Goal: Find specific page/section: Find specific page/section

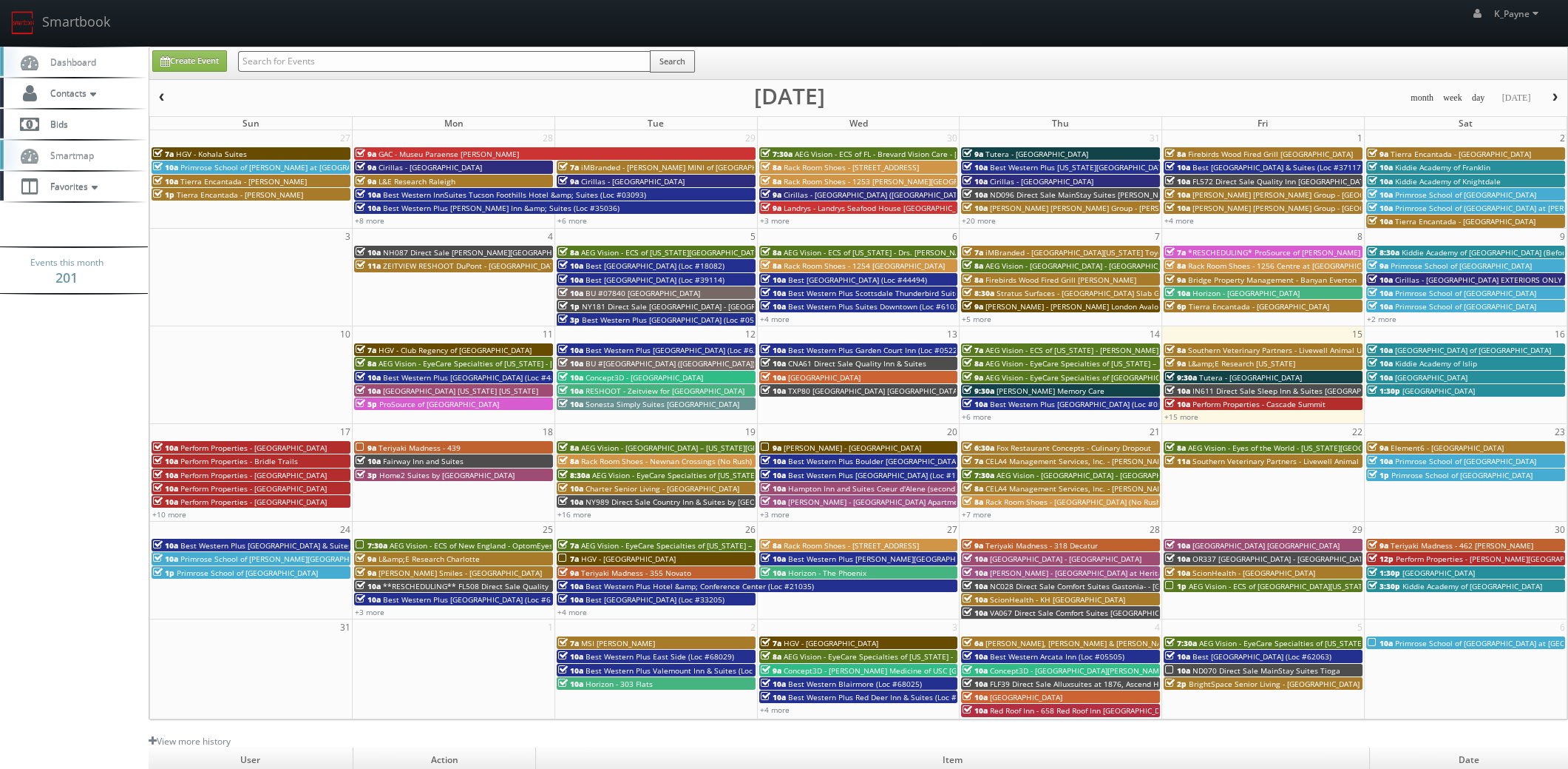
click at [393, 66] on input "text" at bounding box center [444, 62] width 413 height 21
type input "marco"
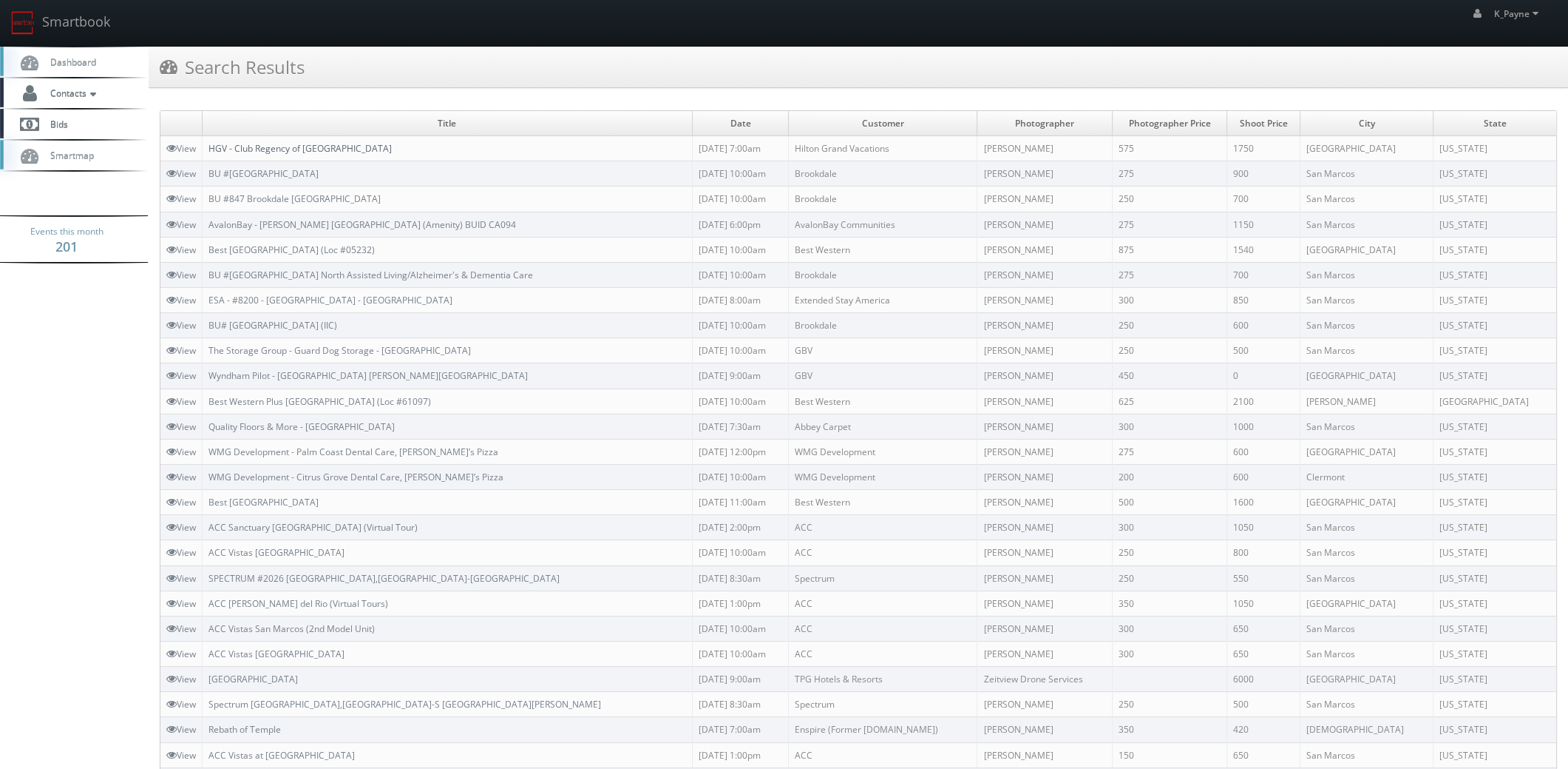
click at [322, 148] on link "HGV - Club Regency of Marco Island" at bounding box center [300, 147] width 184 height 12
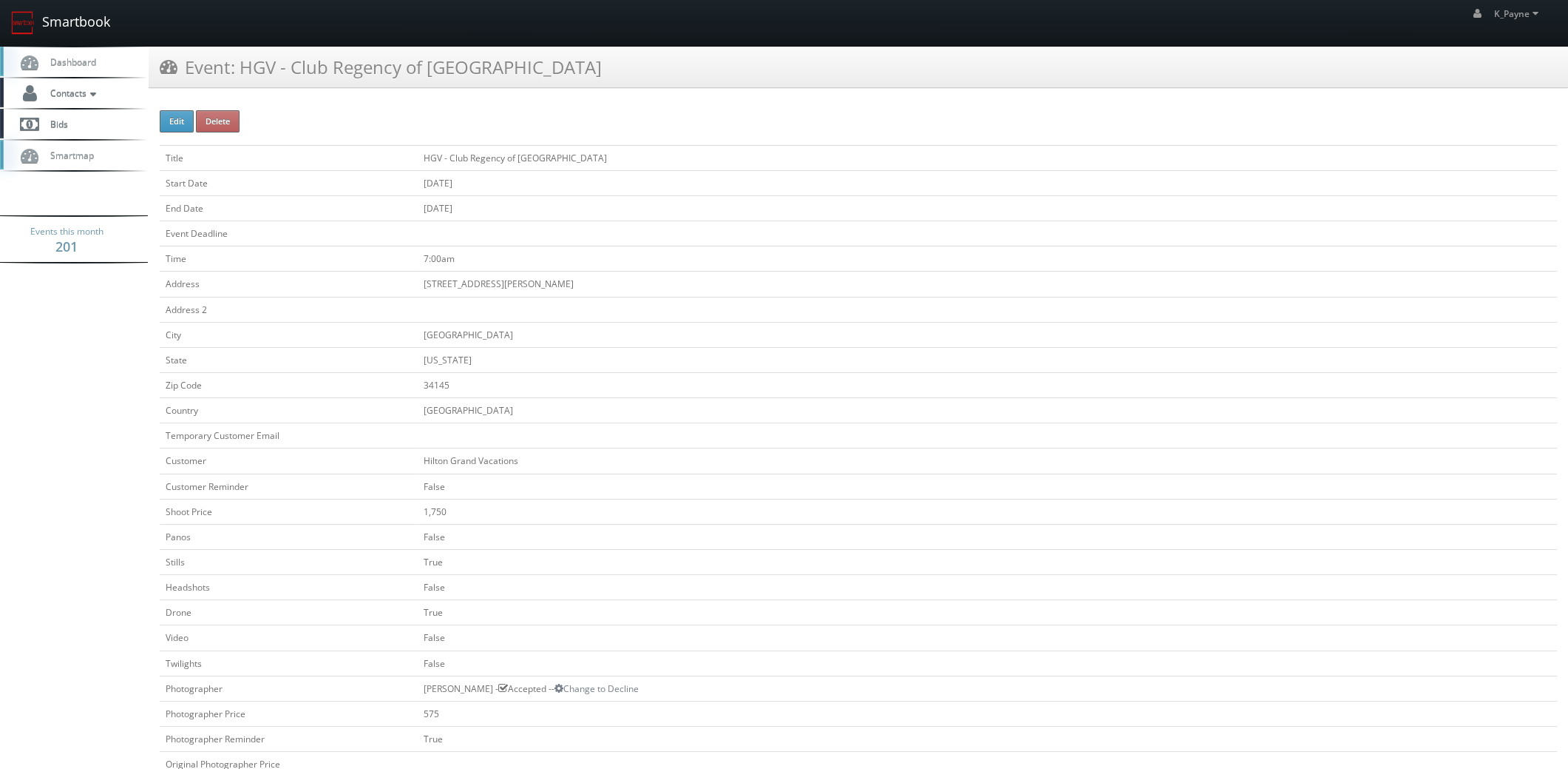
click at [84, 29] on link "Smartbook" at bounding box center [61, 22] width 121 height 46
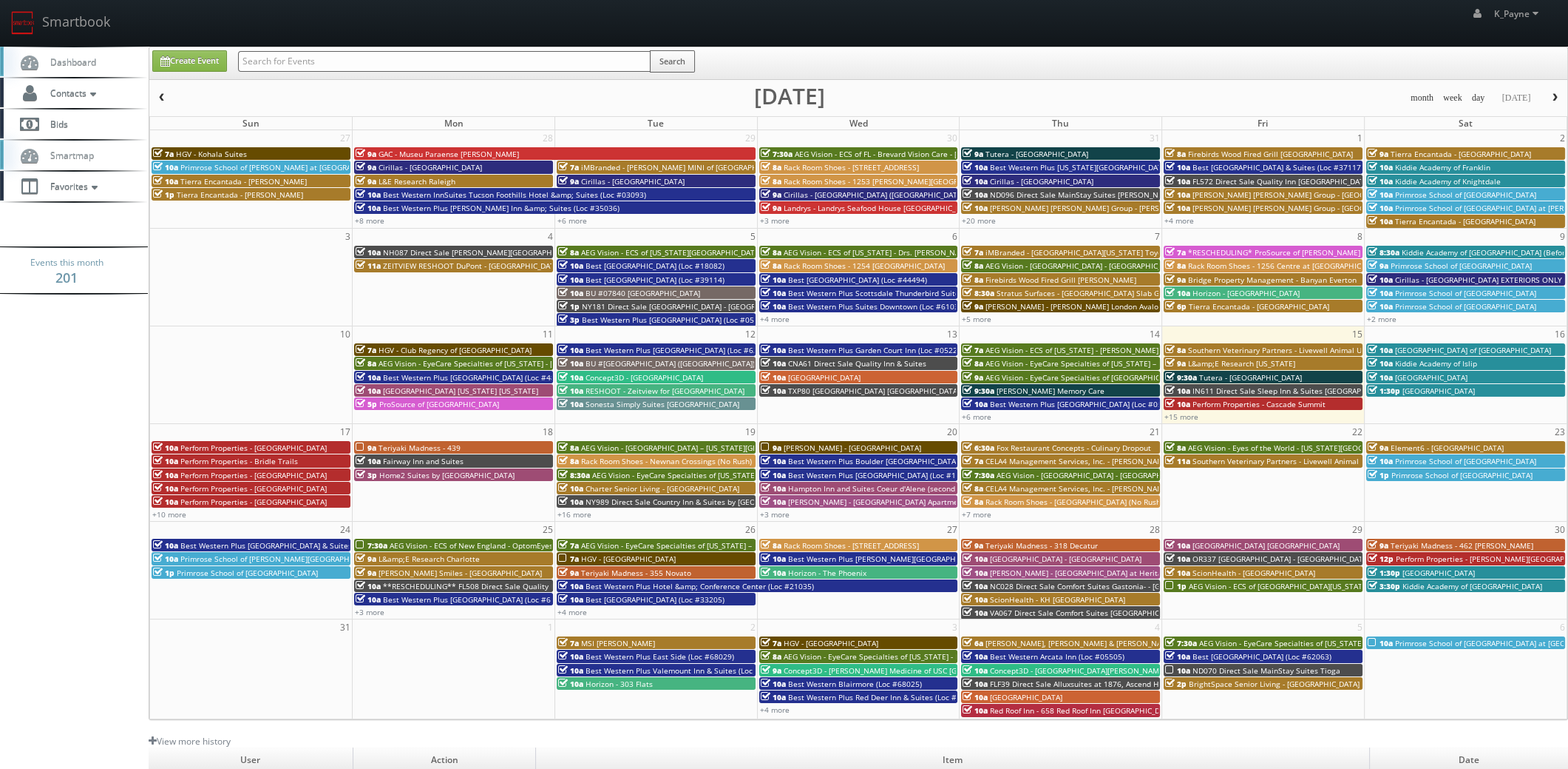
click at [281, 56] on input "text" at bounding box center [444, 62] width 413 height 21
type input "txp80"
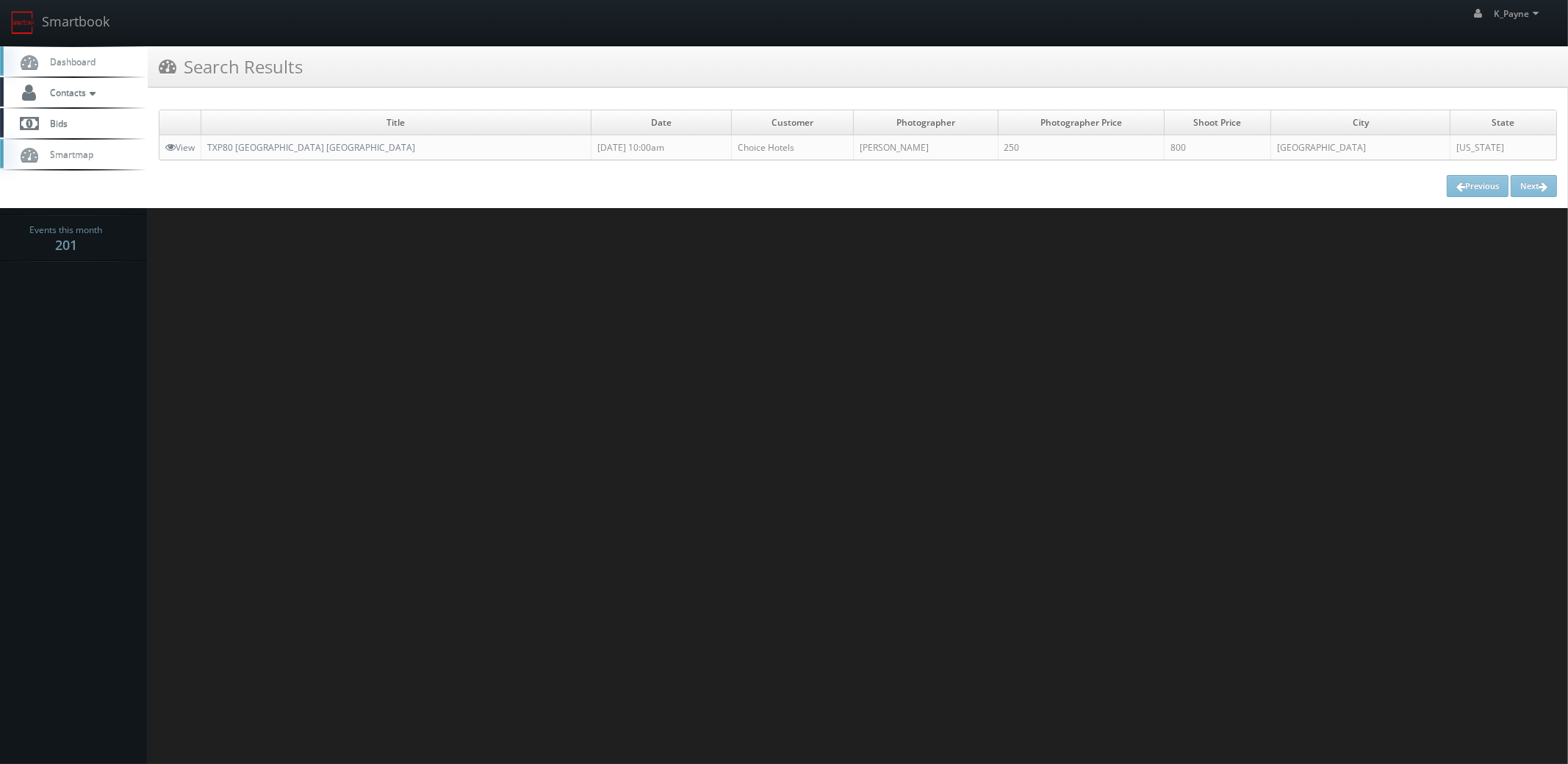
drag, startPoint x: 429, startPoint y: 144, endPoint x: 208, endPoint y: 148, distance: 221.0
click at [208, 148] on td "TXP80 [GEOGRAPHIC_DATA] [GEOGRAPHIC_DATA]" at bounding box center [395, 147] width 390 height 25
copy link "TXP80 [GEOGRAPHIC_DATA] [GEOGRAPHIC_DATA]"
